Goal: Find specific page/section: Find specific page/section

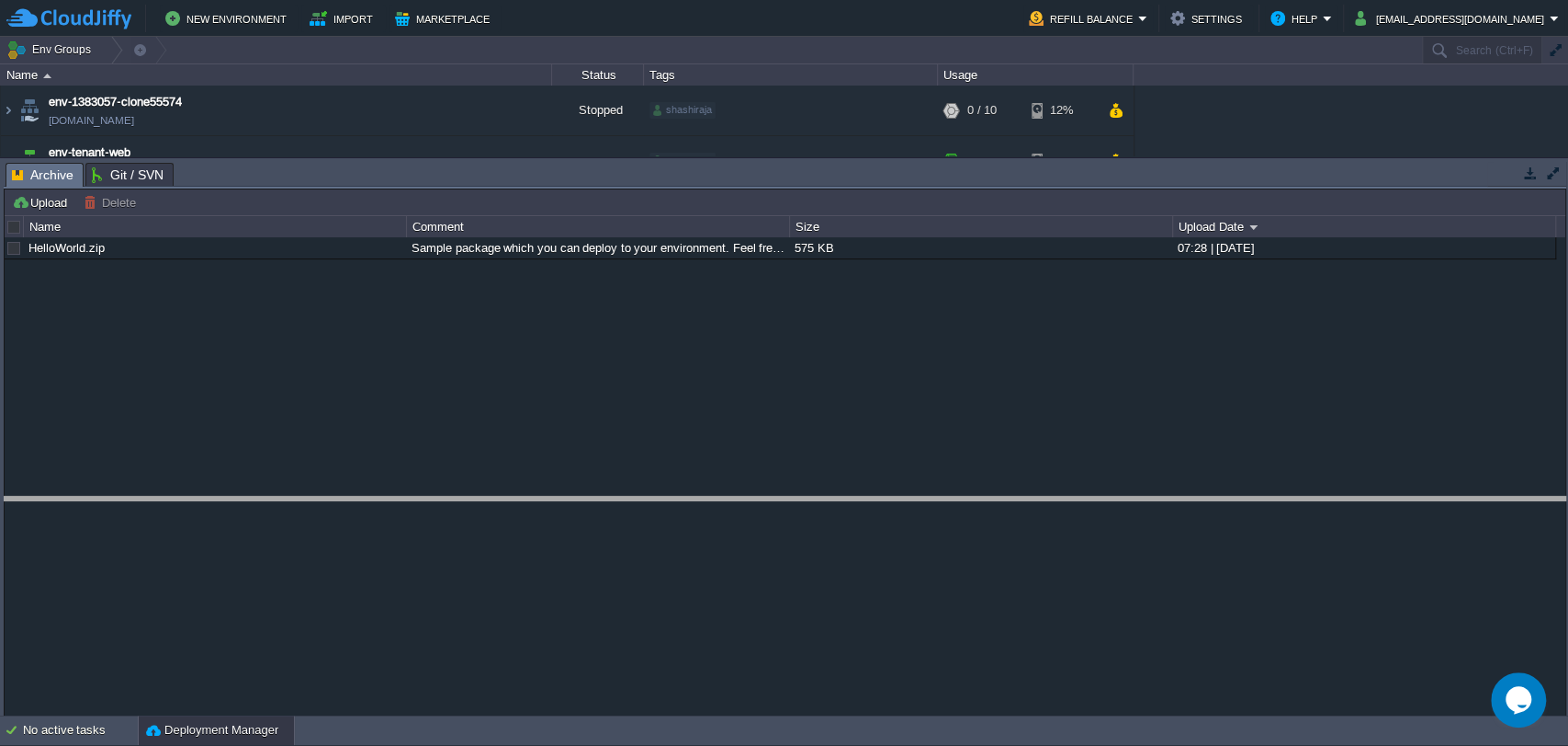
drag, startPoint x: 567, startPoint y: 168, endPoint x: 524, endPoint y: 507, distance: 341.7
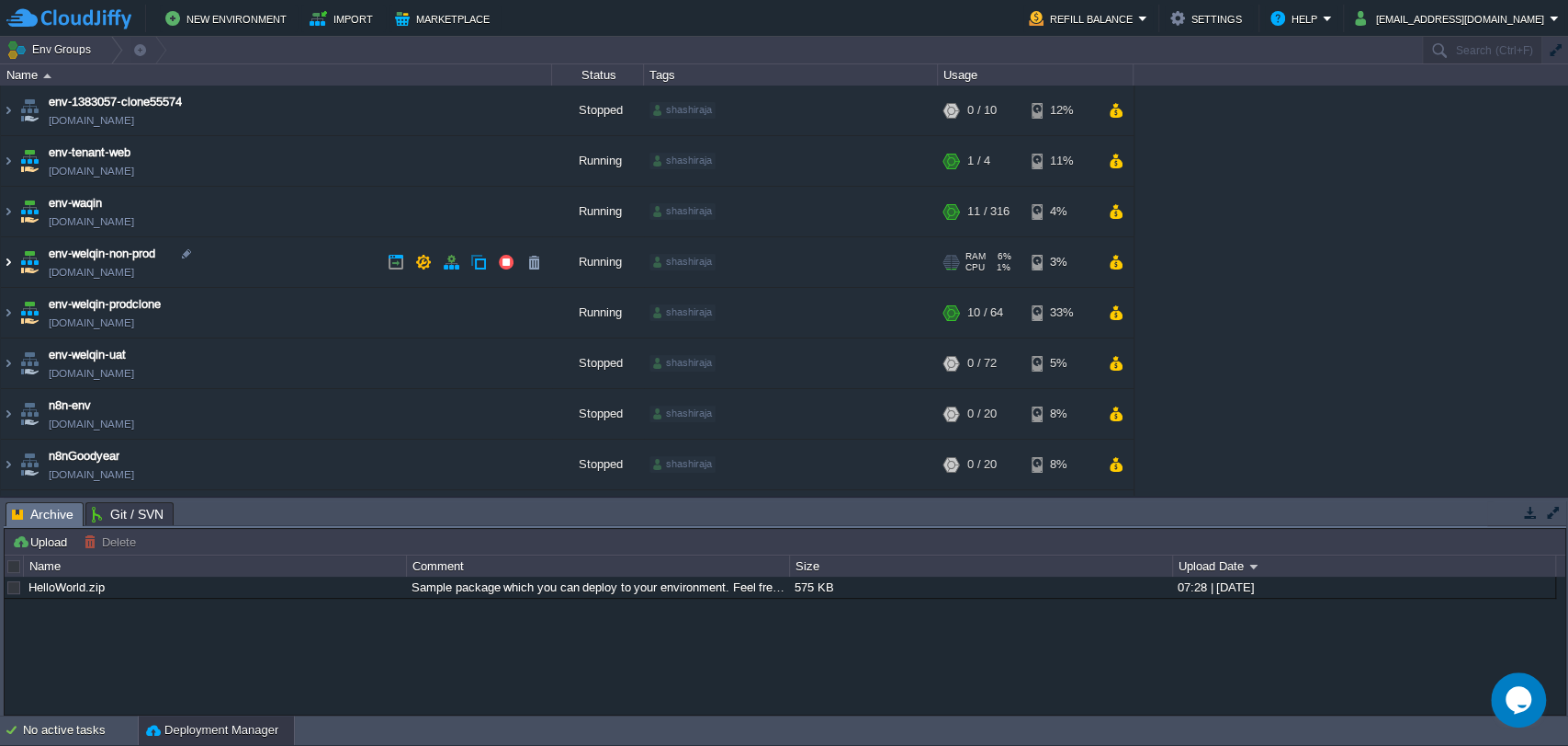
click at [7, 262] on img at bounding box center [8, 261] width 15 height 50
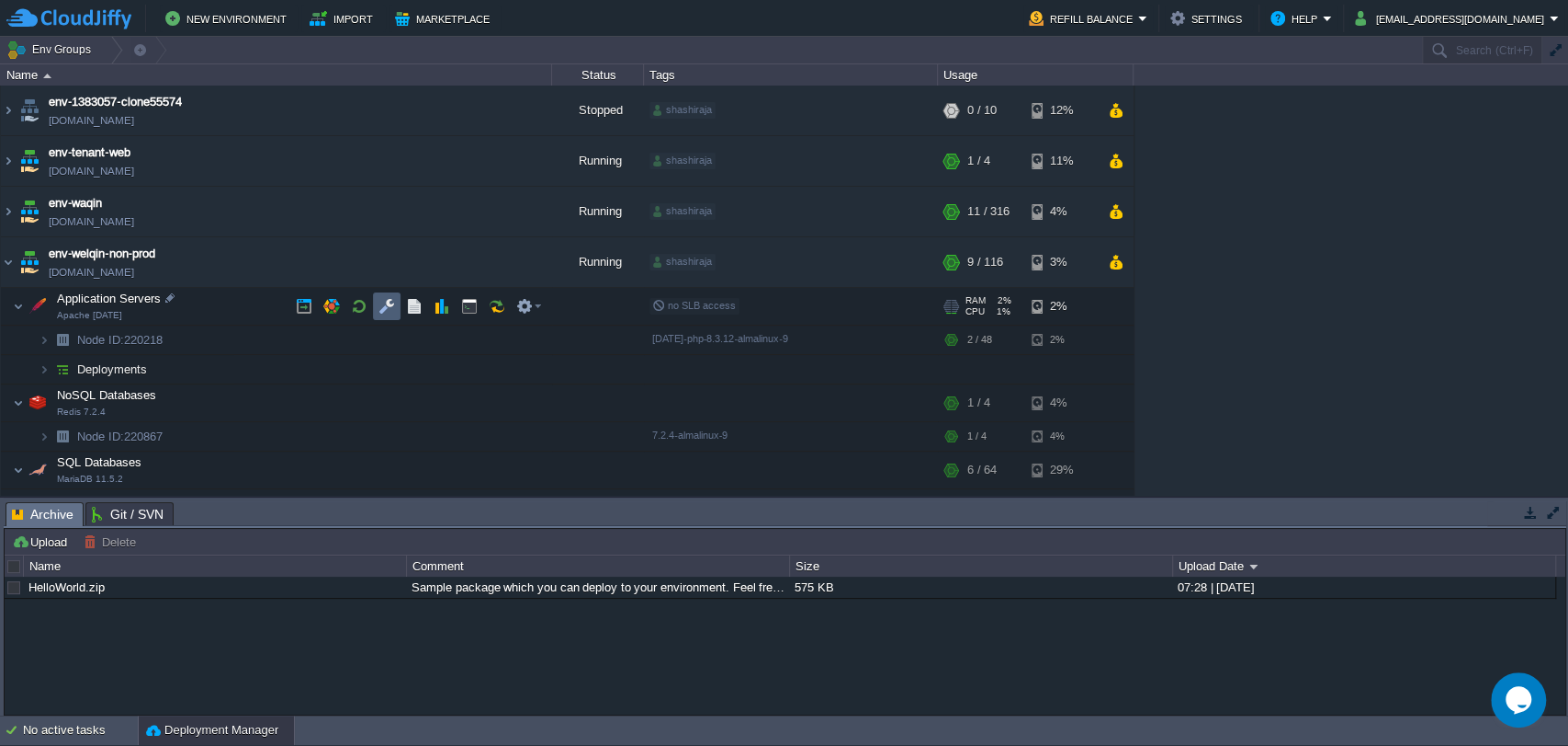
click at [373, 307] on td at bounding box center [386, 305] width 27 height 27
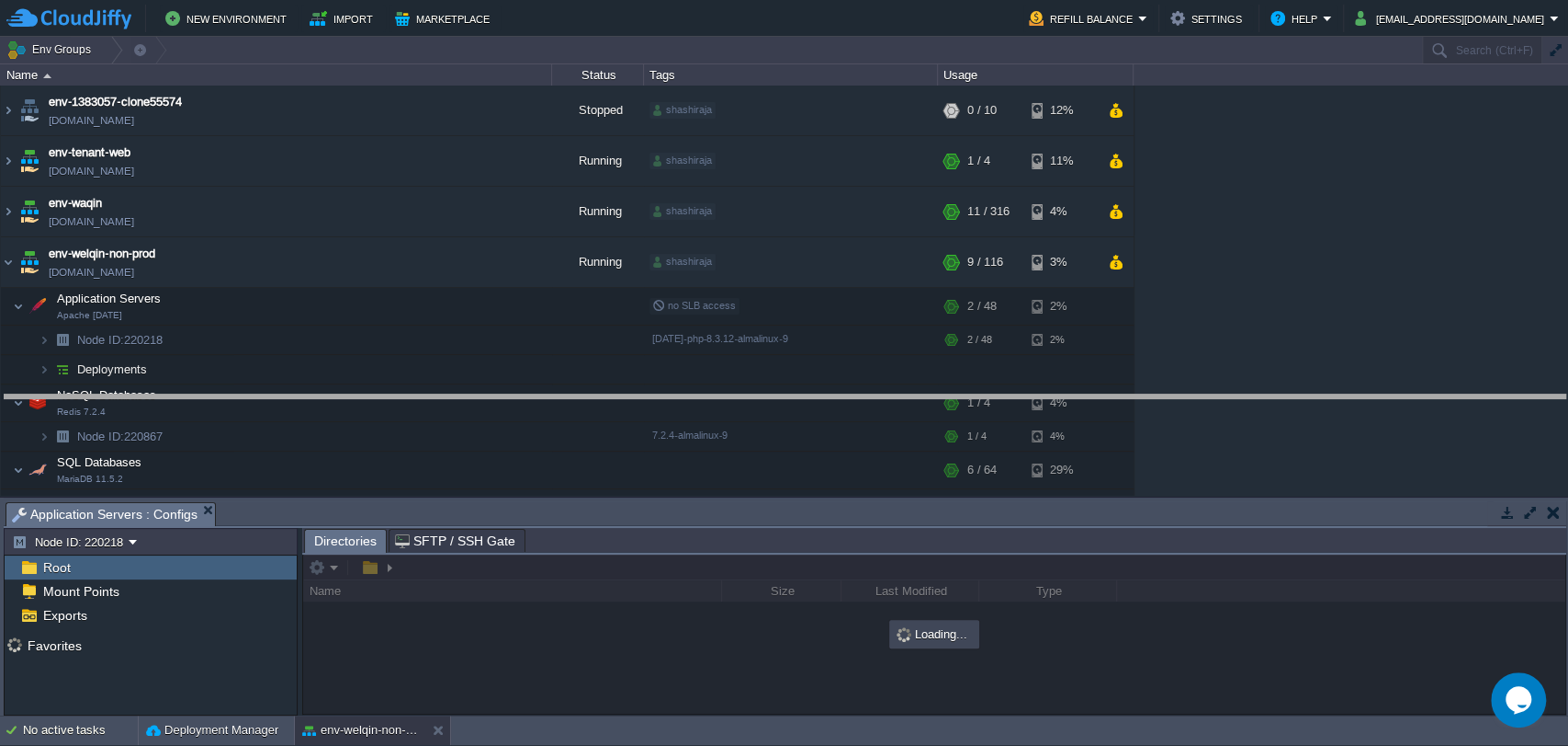
drag, startPoint x: 614, startPoint y: 506, endPoint x: 618, endPoint y: 393, distance: 113.1
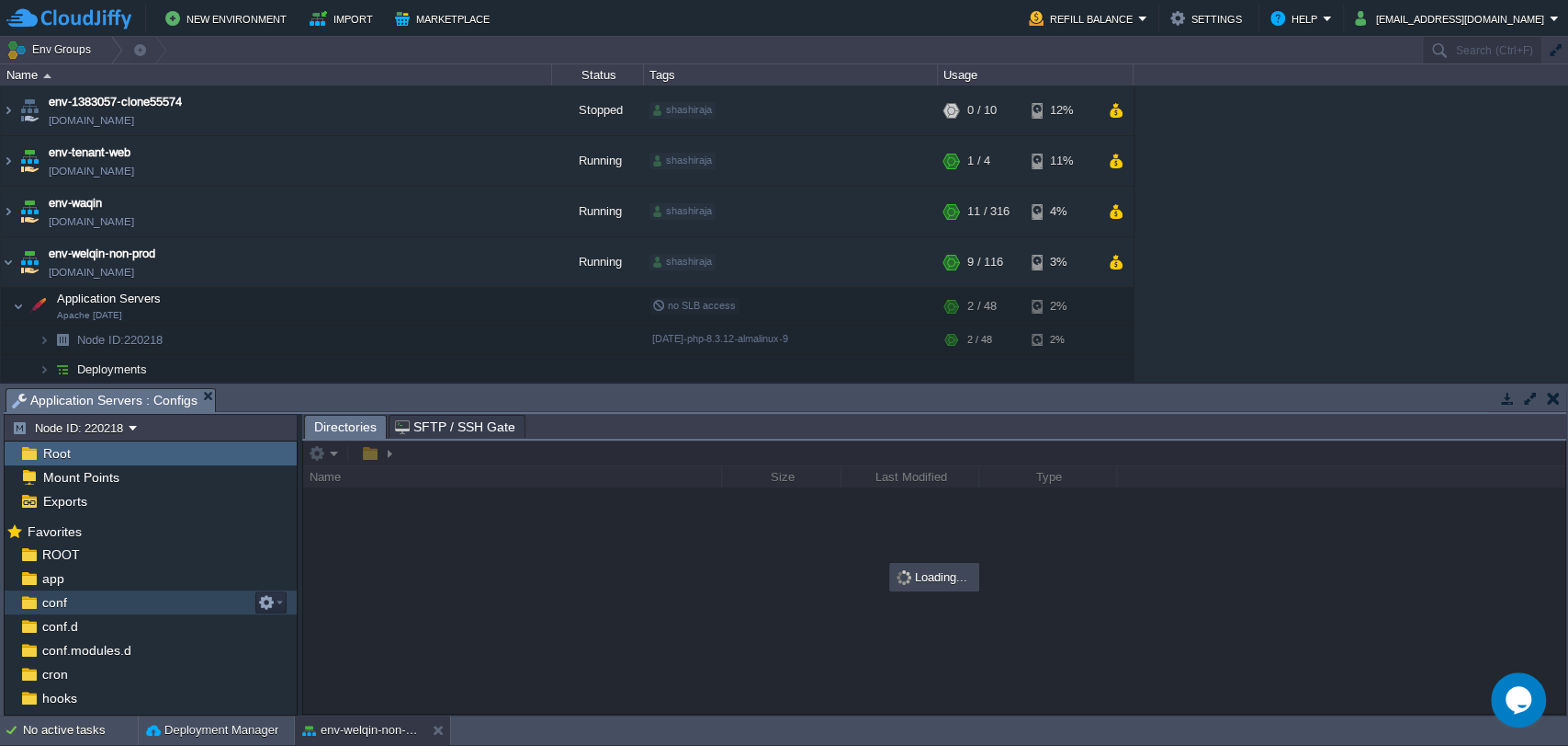
scroll to position [231, 0]
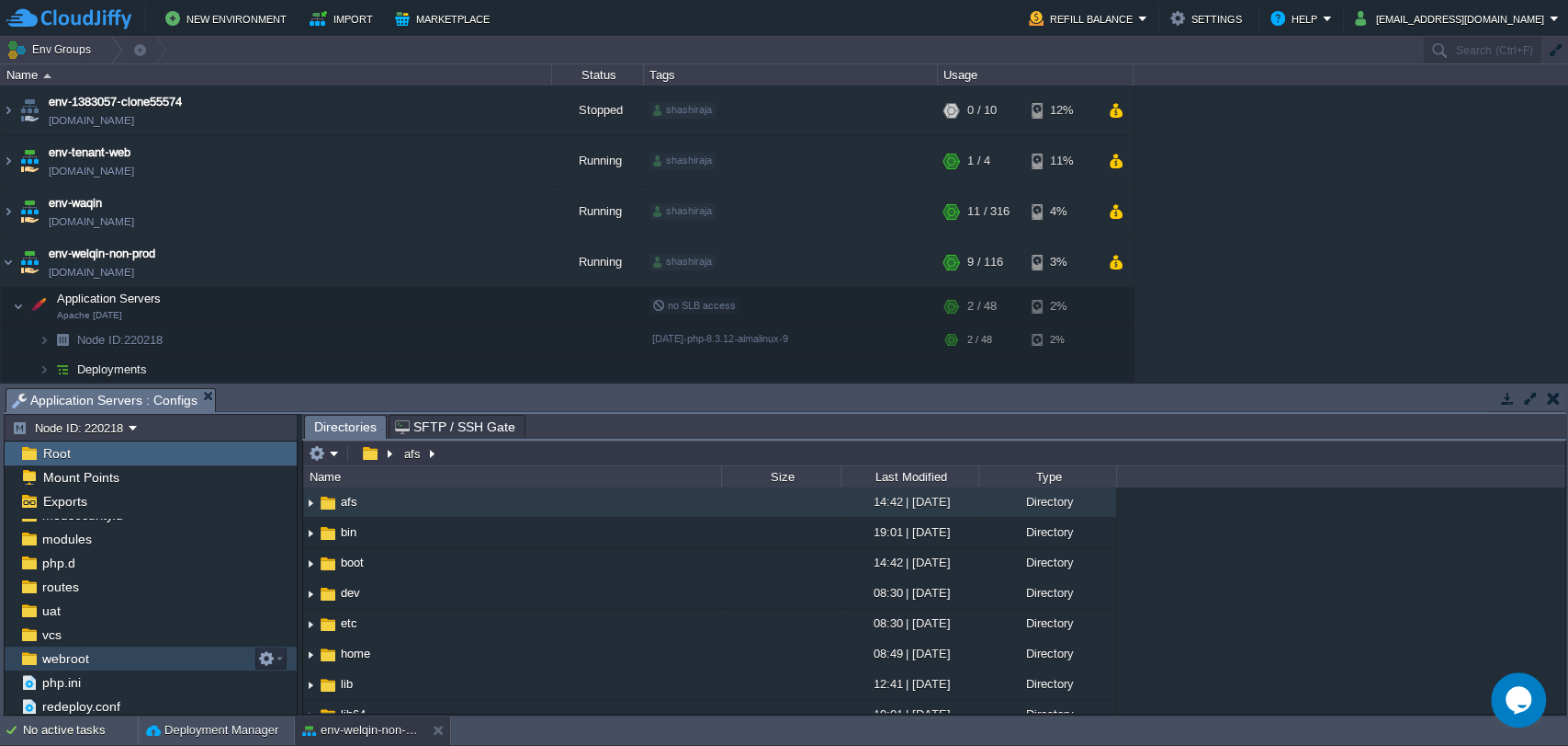
click at [91, 657] on div "webroot" at bounding box center [150, 658] width 292 height 23
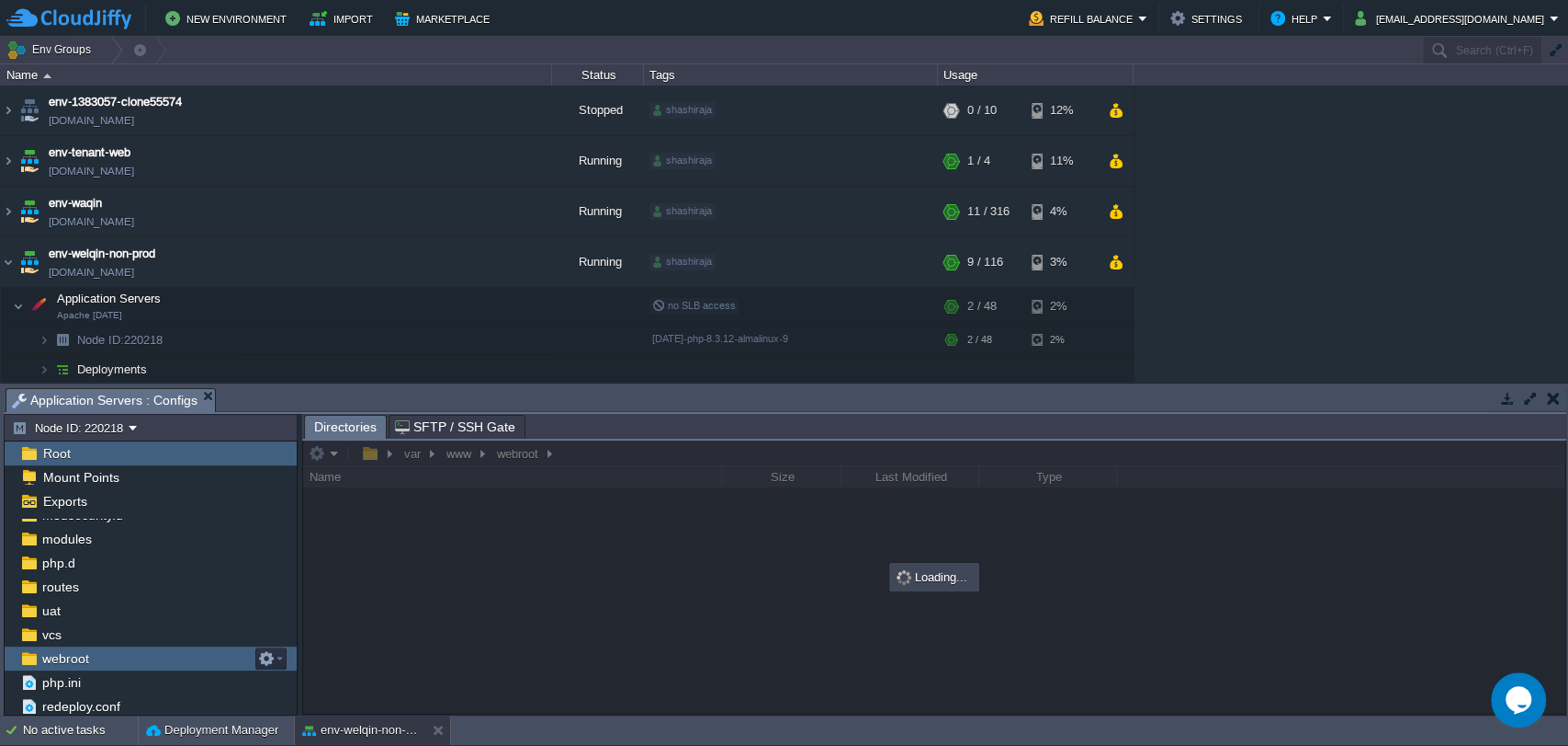
click at [91, 657] on div "webroot" at bounding box center [150, 658] width 292 height 23
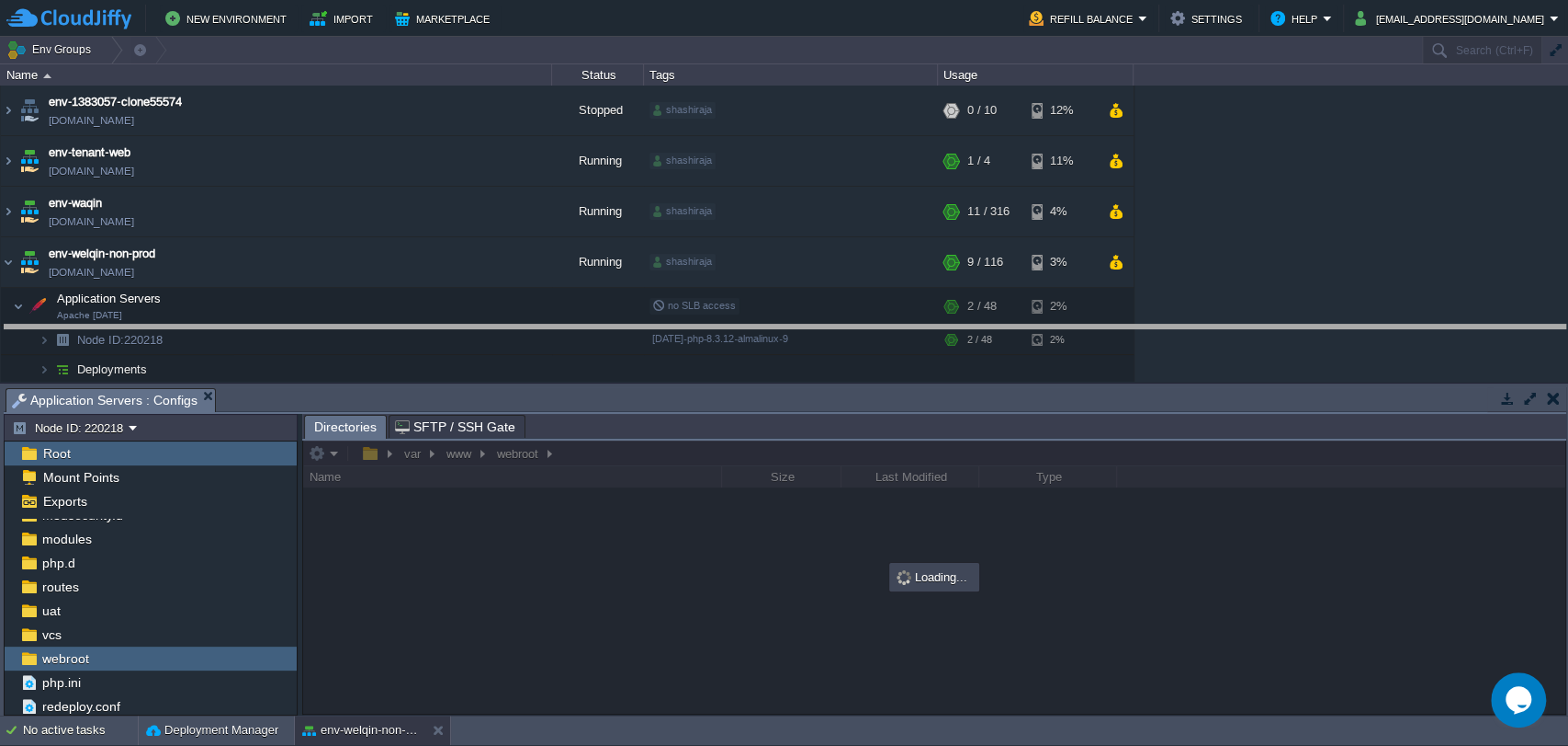
drag, startPoint x: 703, startPoint y: 406, endPoint x: 698, endPoint y: 302, distance: 104.1
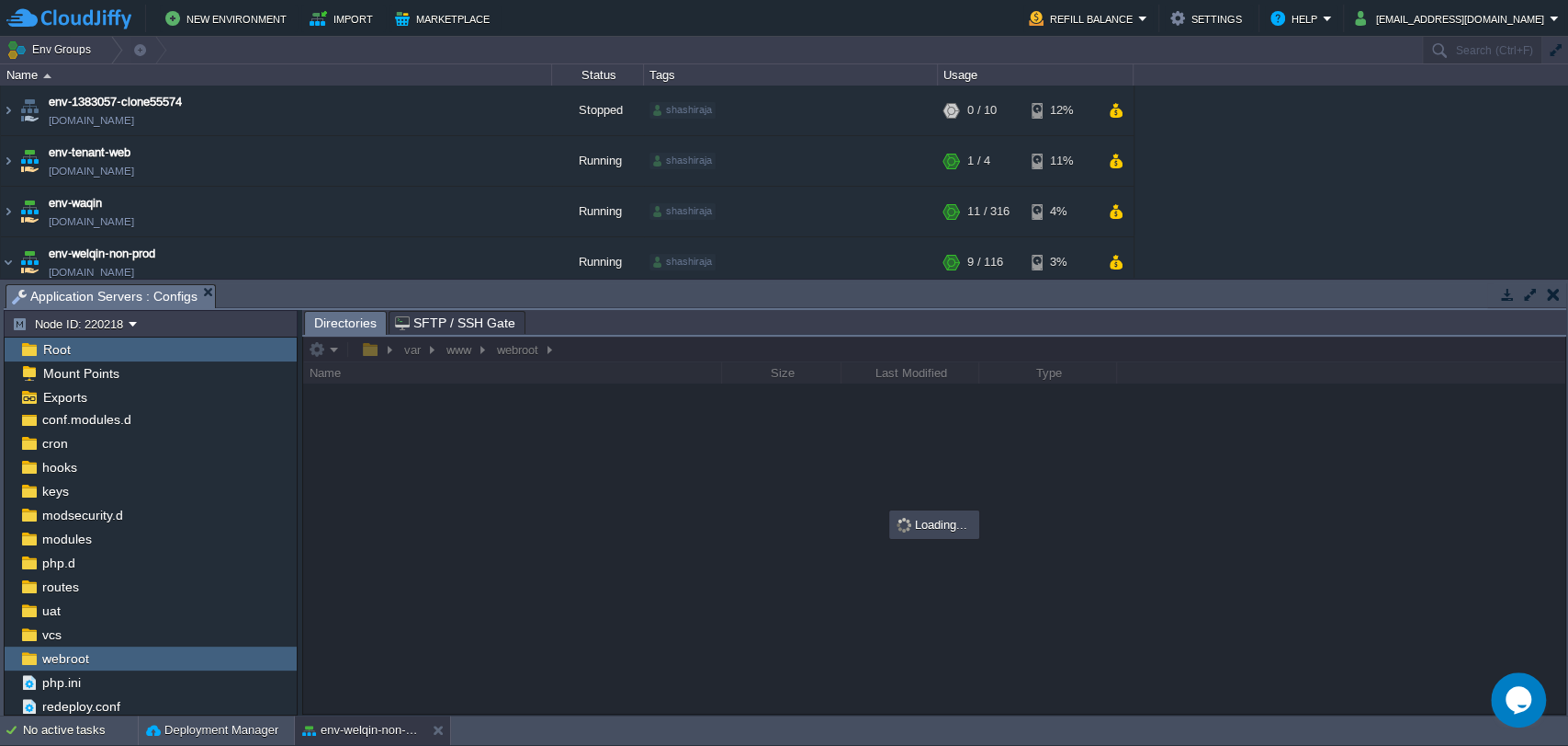
scroll to position [127, 0]
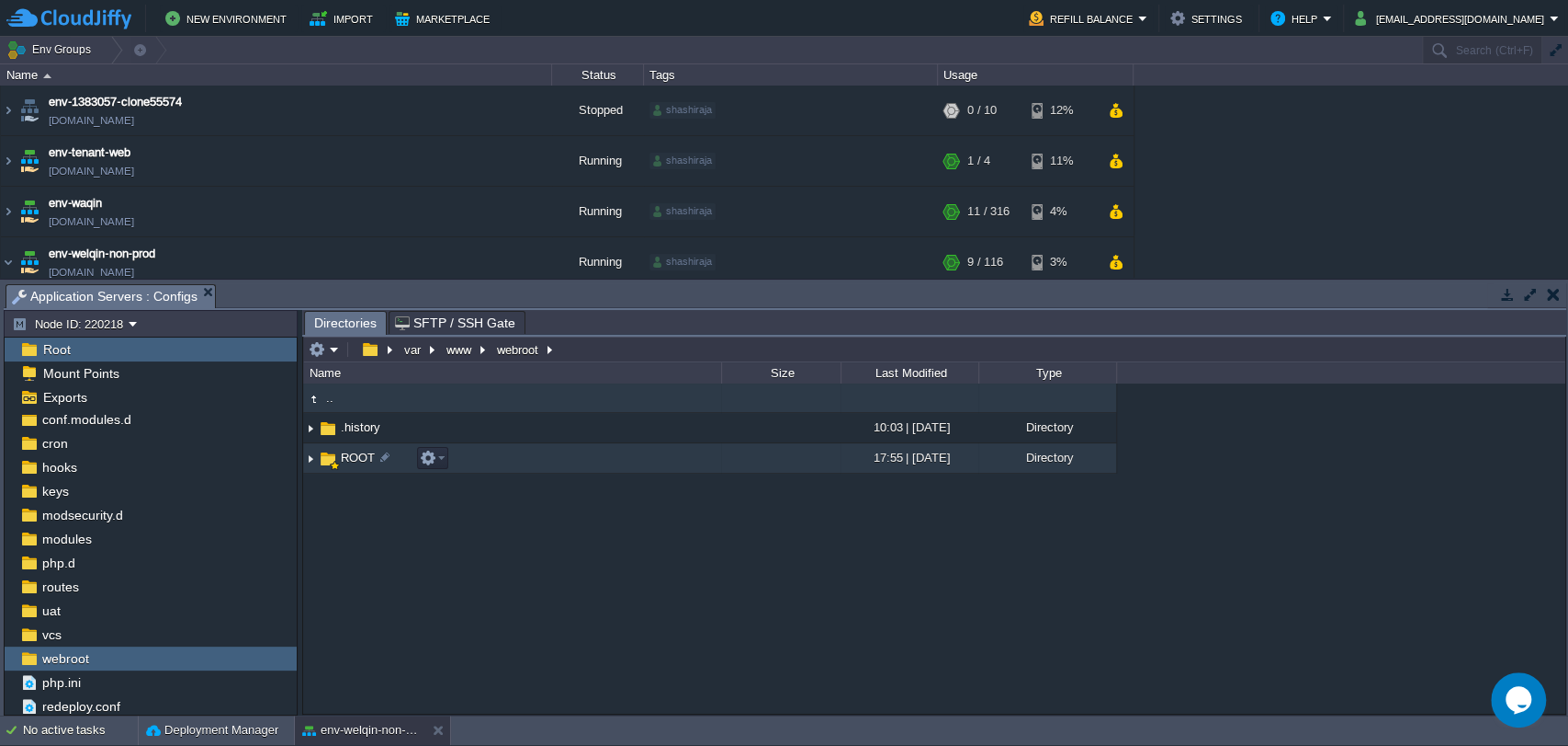
click at [358, 450] on span "ROOT" at bounding box center [358, 458] width 39 height 16
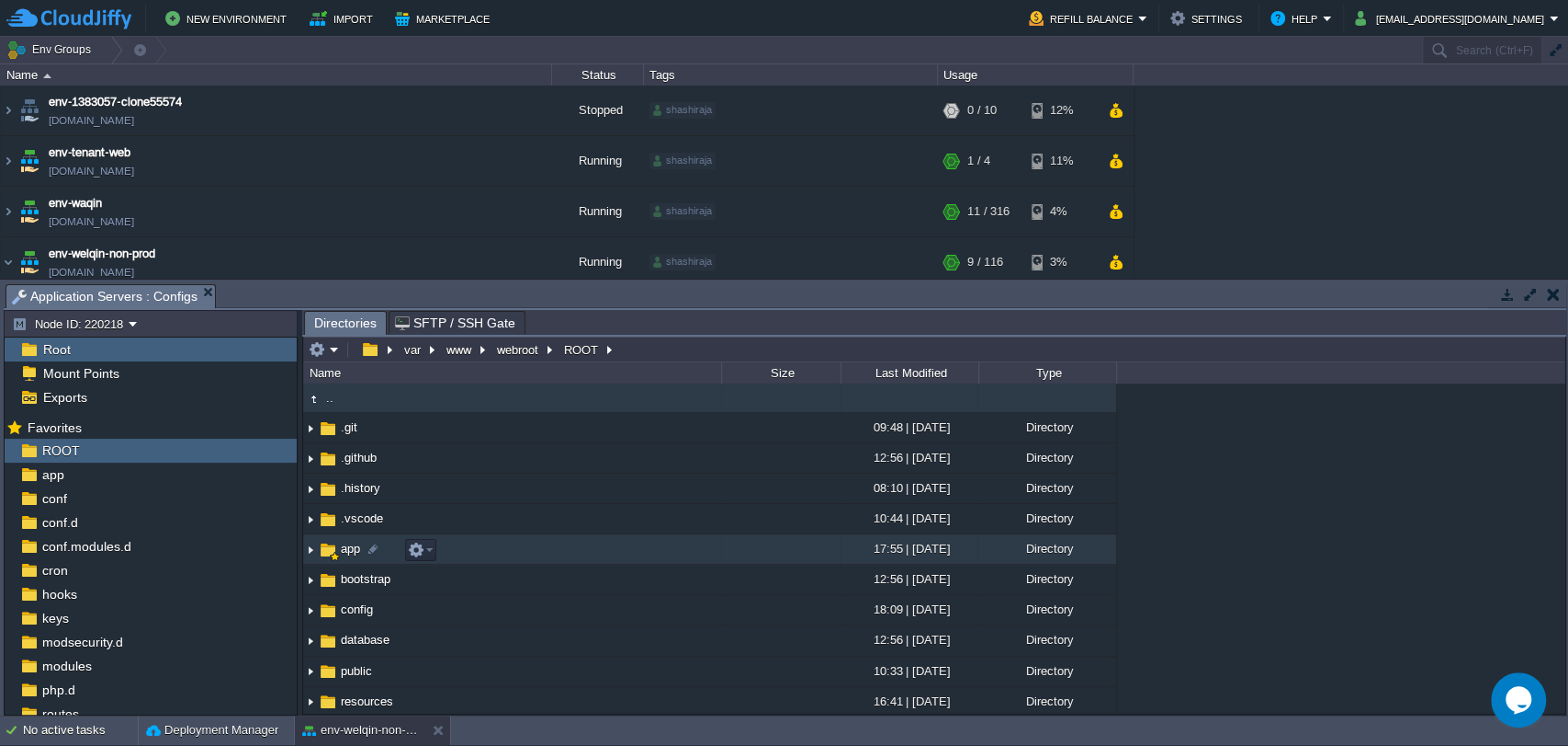
click at [349, 552] on span "app" at bounding box center [350, 548] width 24 height 16
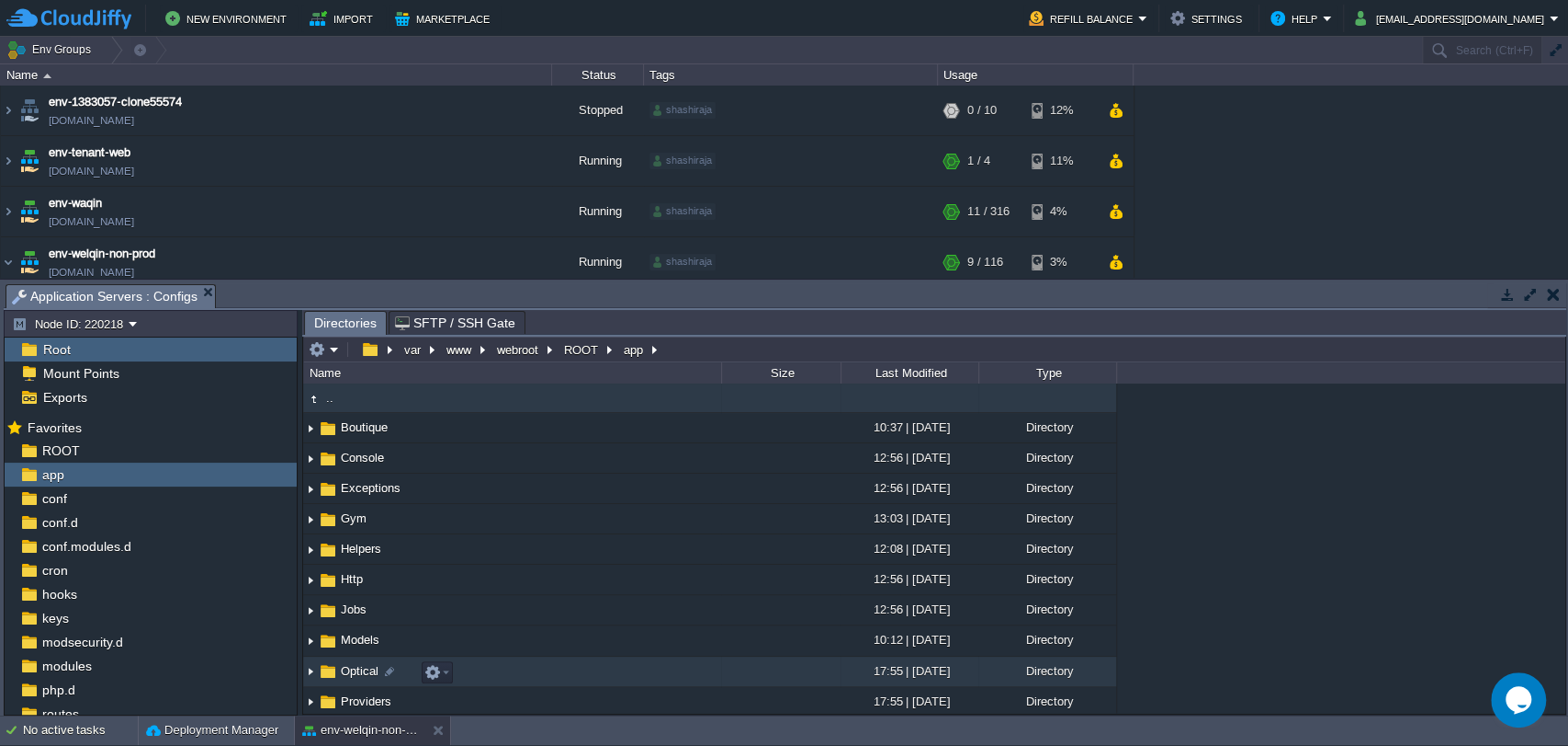
click at [356, 676] on span "Optical" at bounding box center [360, 671] width 43 height 16
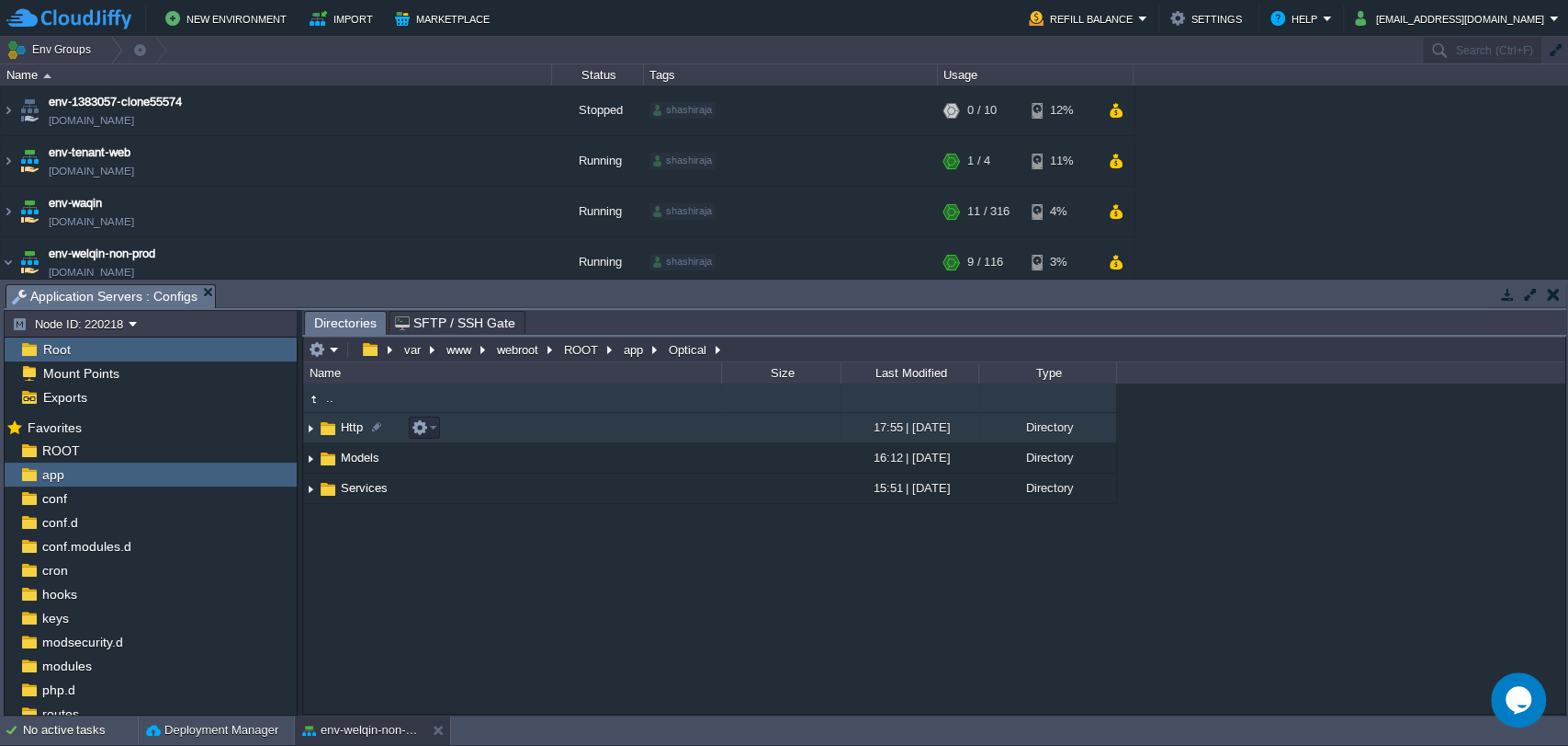
click at [350, 427] on span "Http" at bounding box center [351, 427] width 27 height 16
click at [369, 429] on span "Controllers" at bounding box center [369, 427] width 63 height 16
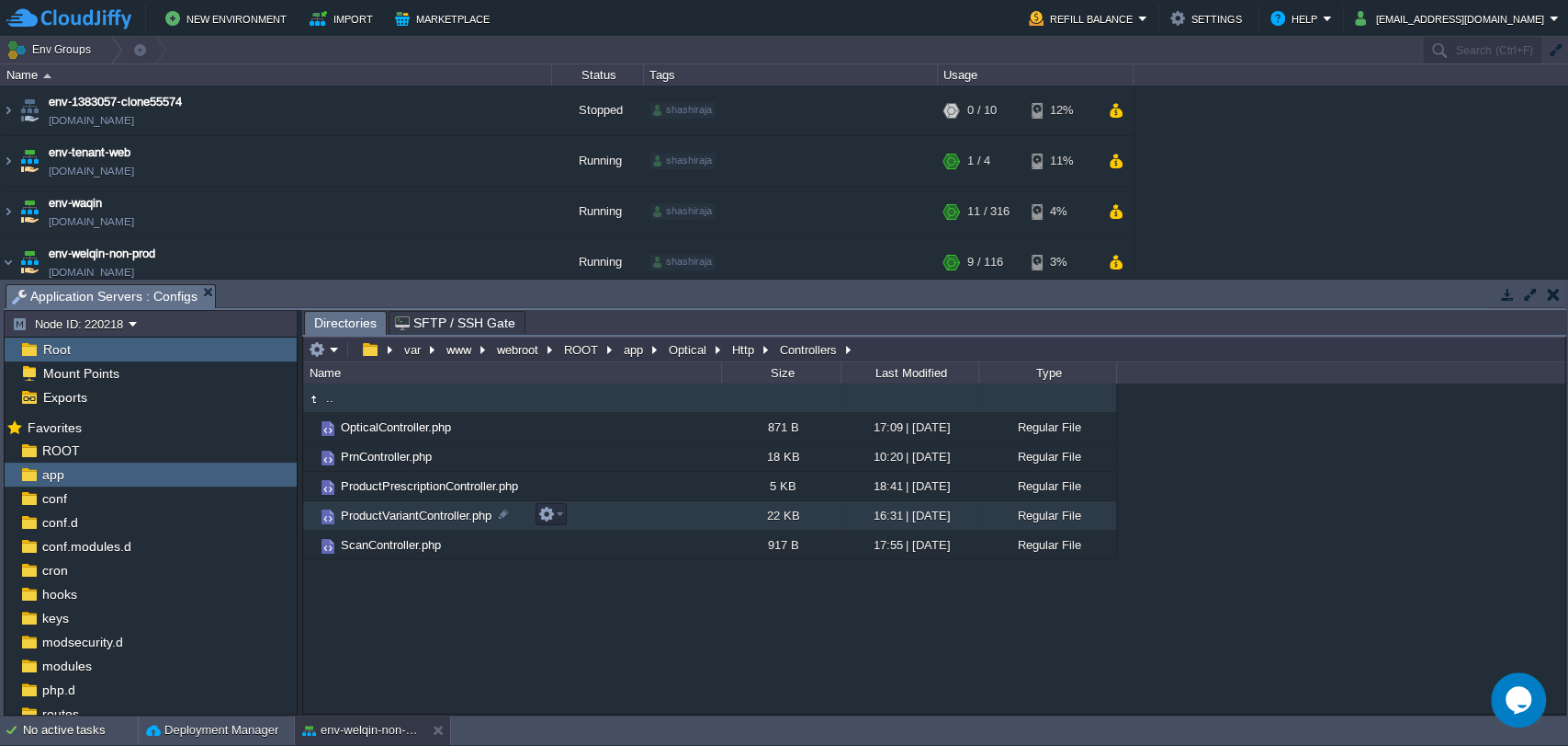
click at [390, 512] on span "ProductVariantController.php" at bounding box center [416, 515] width 156 height 16
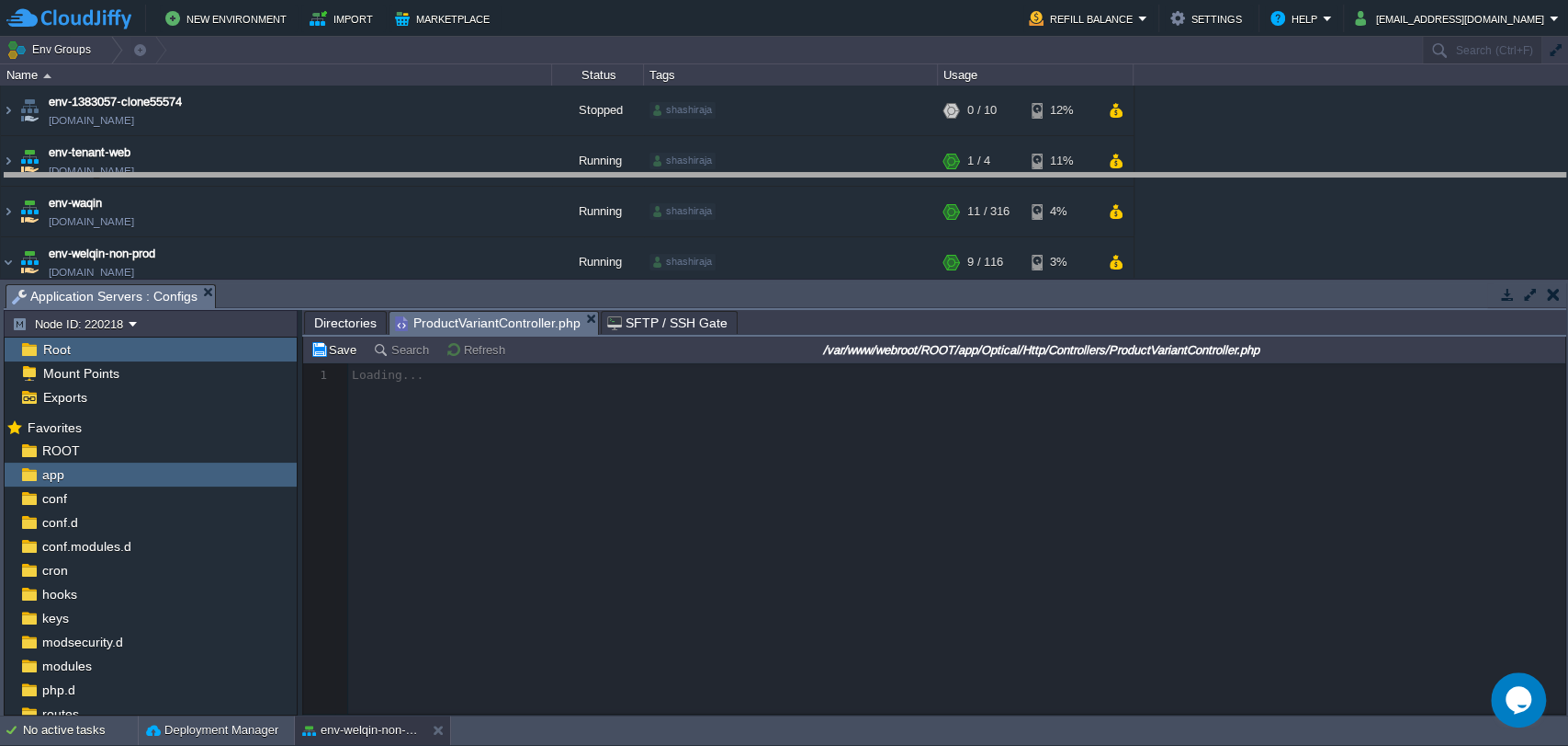
drag, startPoint x: 872, startPoint y: 303, endPoint x: 869, endPoint y: 191, distance: 112.0
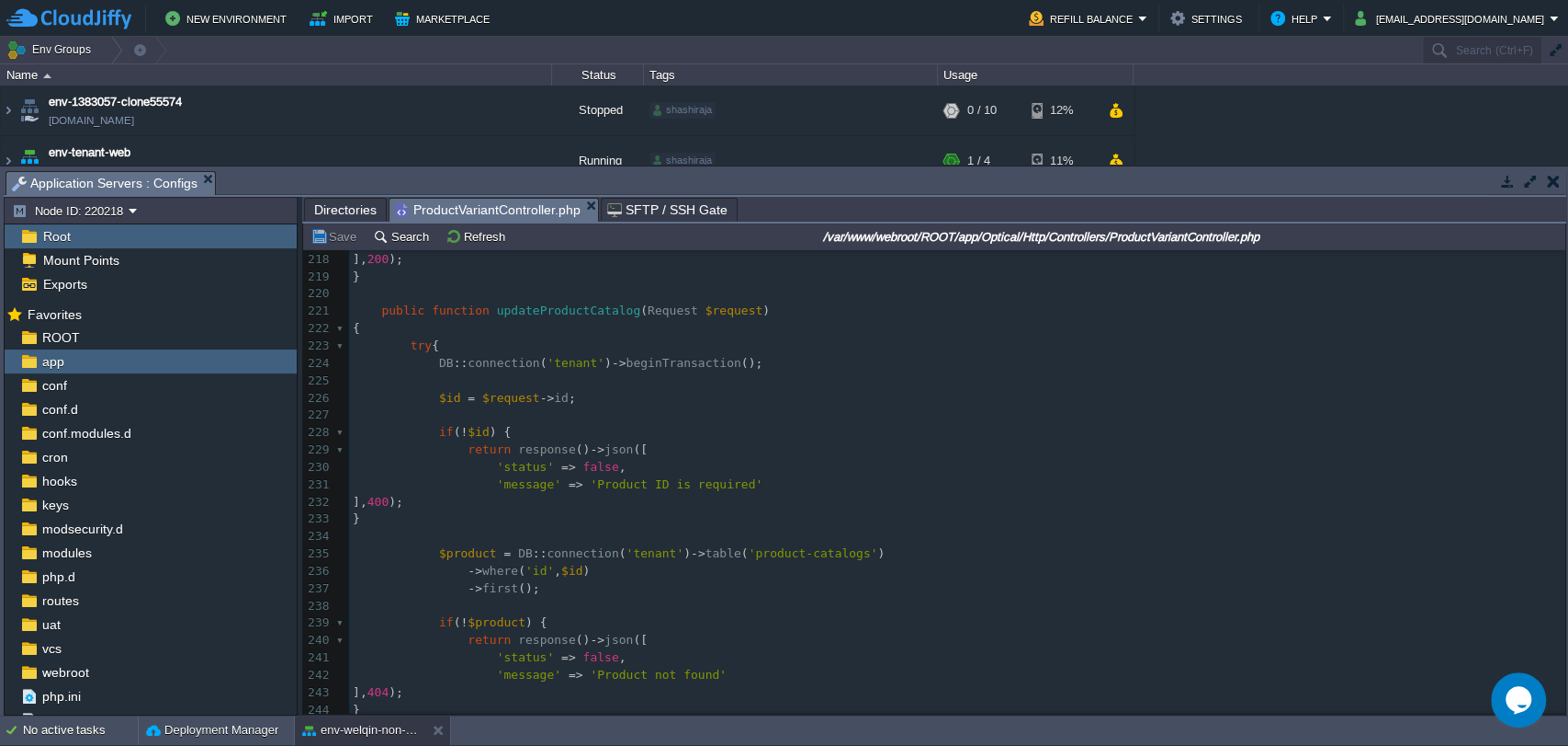
click at [565, 311] on div "591 <?php 196 'data' => $variant 197 ], 200 ); 198 } 199 ​ 200 public function …" at bounding box center [958, 424] width 1217 height 1109
type textarea "updateProductCatalog"
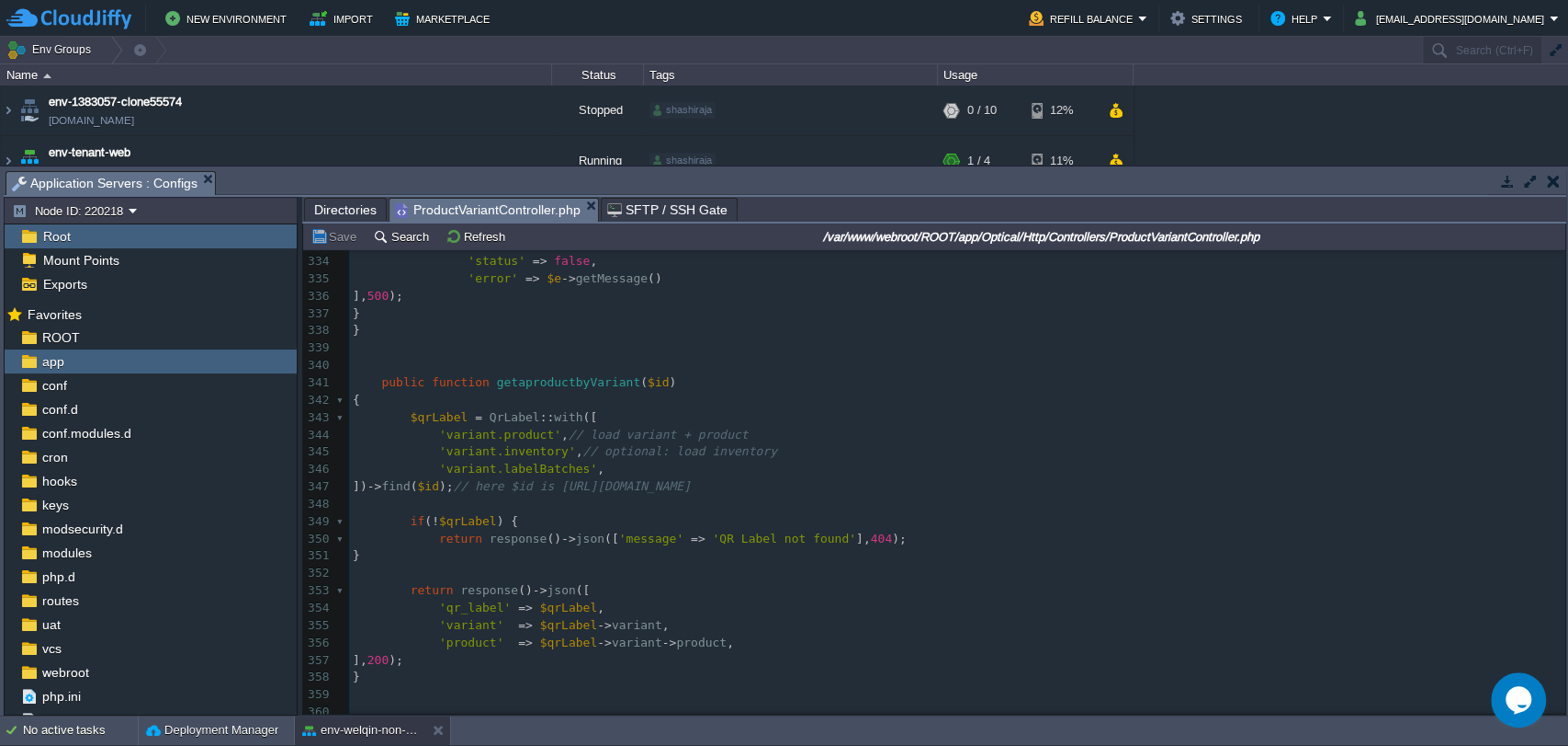
click at [515, 382] on span "getaproductbyVariant" at bounding box center [569, 381] width 145 height 14
type textarea "getaproductbyVariant"
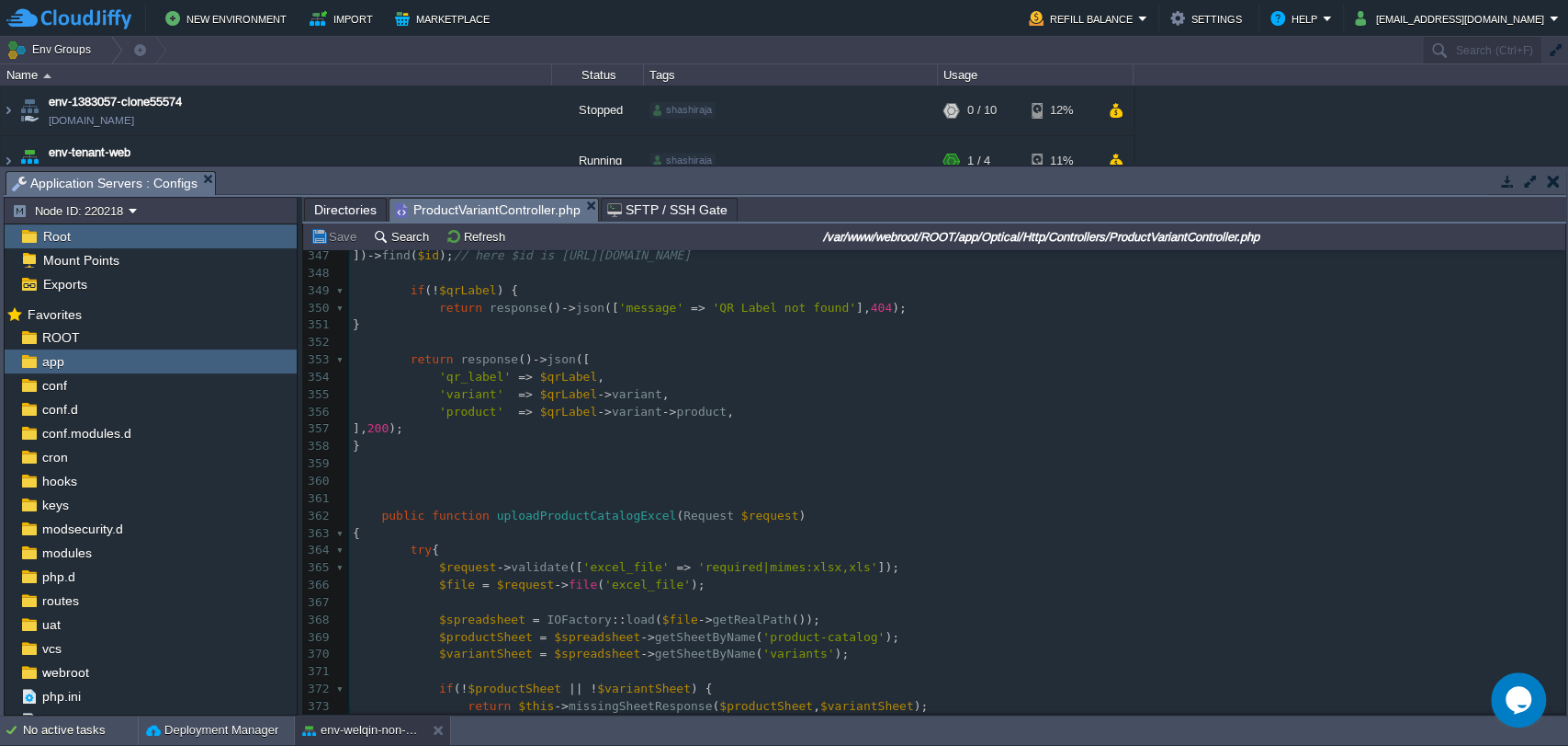
type textarea "public function getaproductbyVariant($id) { $qrLabel = QrLabel::with([ 'variant…"
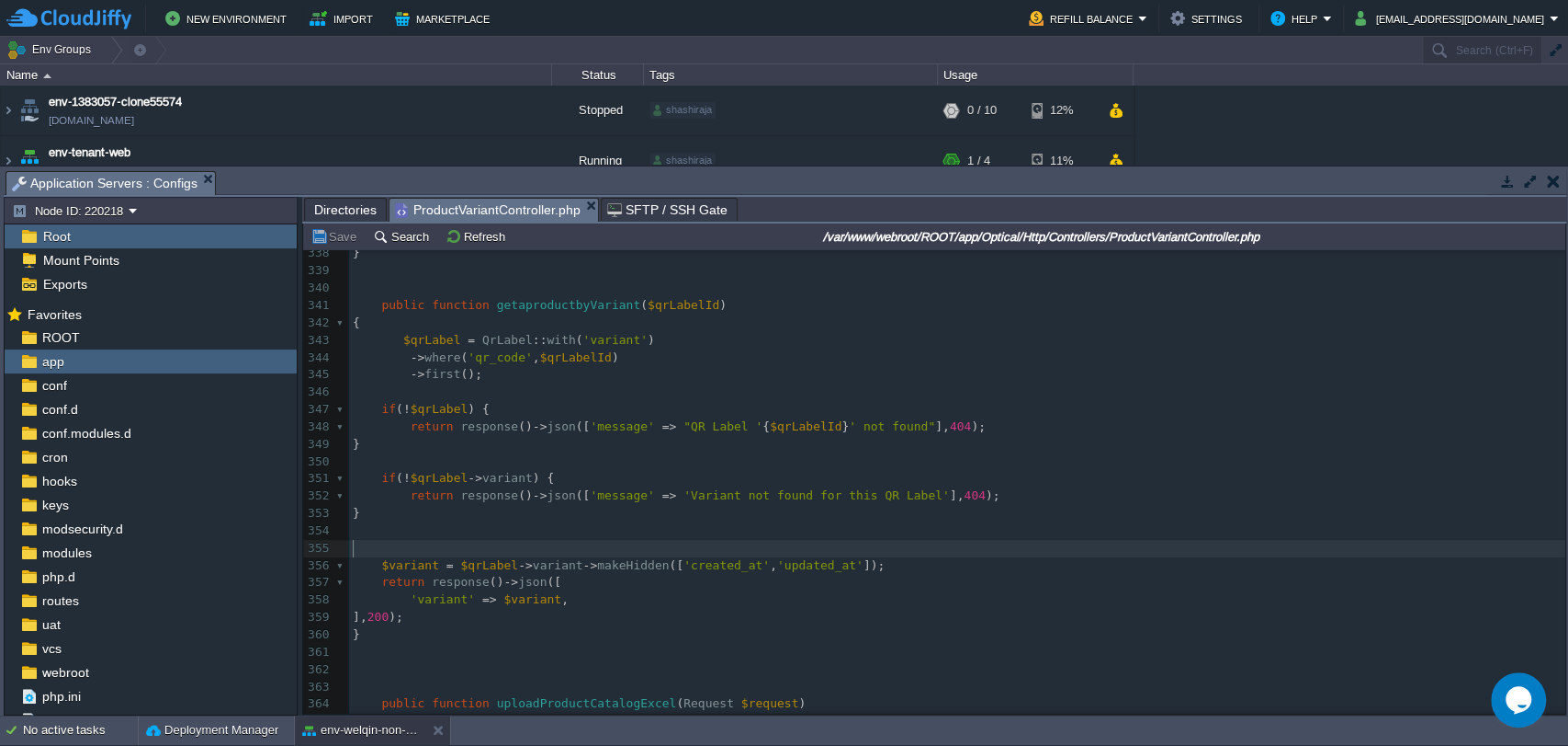
click at [660, 549] on pre "​" at bounding box center [958, 548] width 1217 height 18
